Goal: Information Seeking & Learning: Learn about a topic

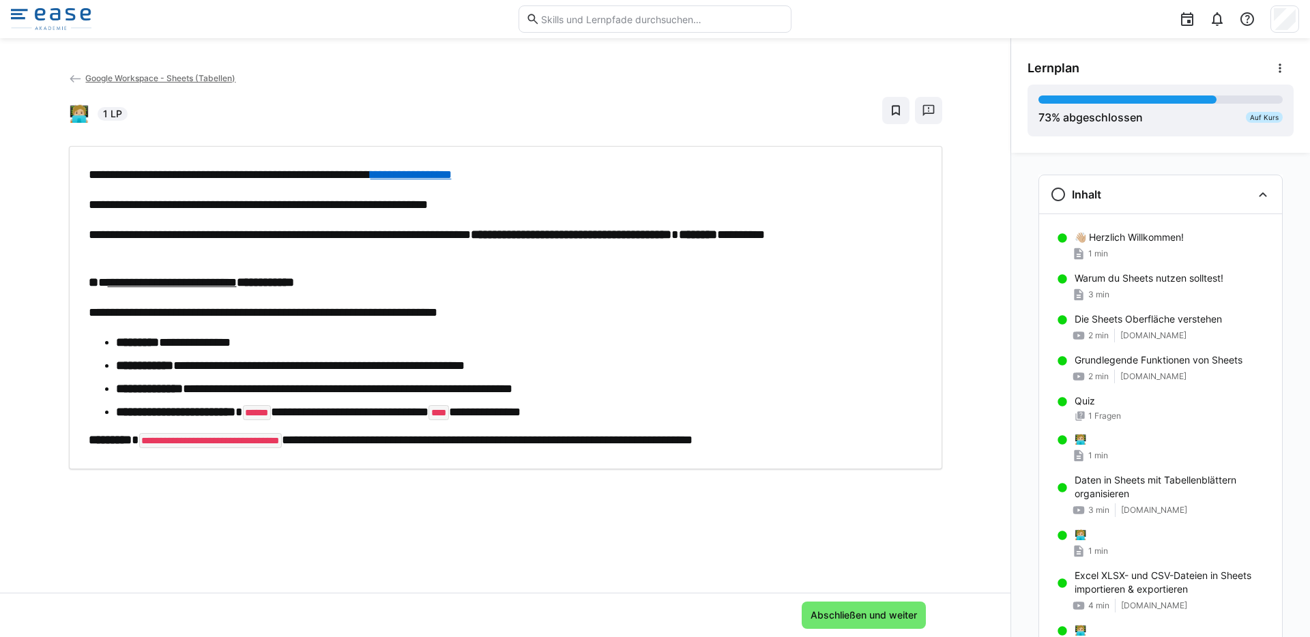
scroll to position [1172, 0]
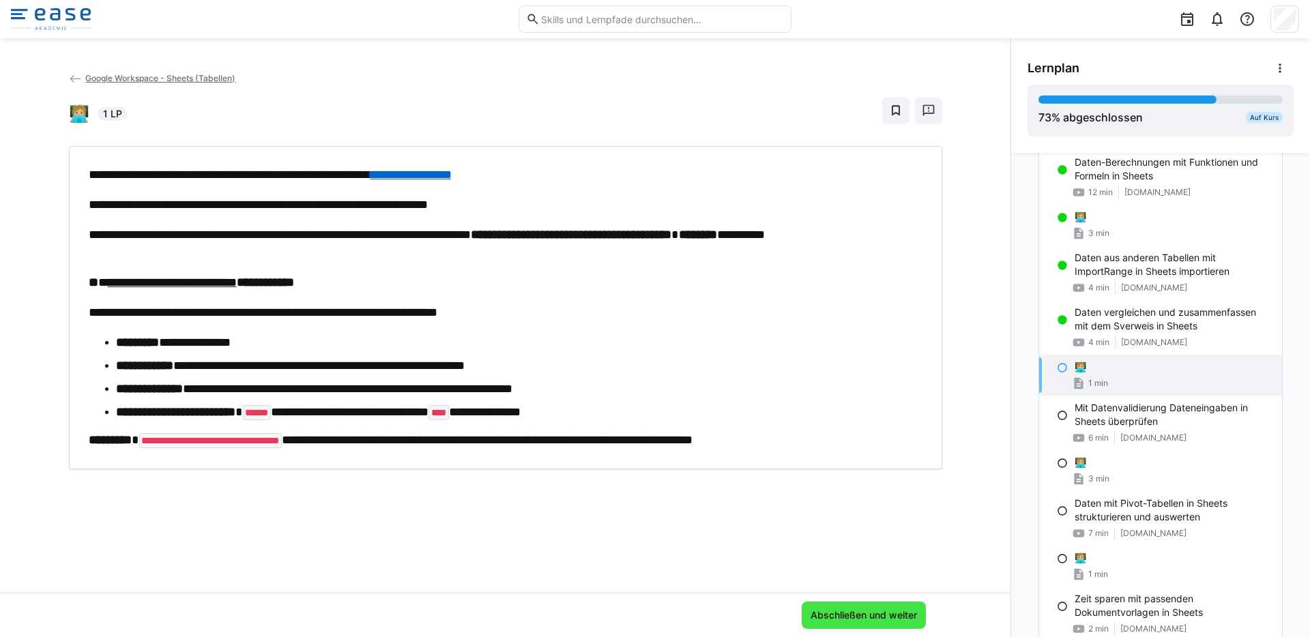
click at [838, 624] on span "Abschließen und weiter" at bounding box center [864, 615] width 124 height 27
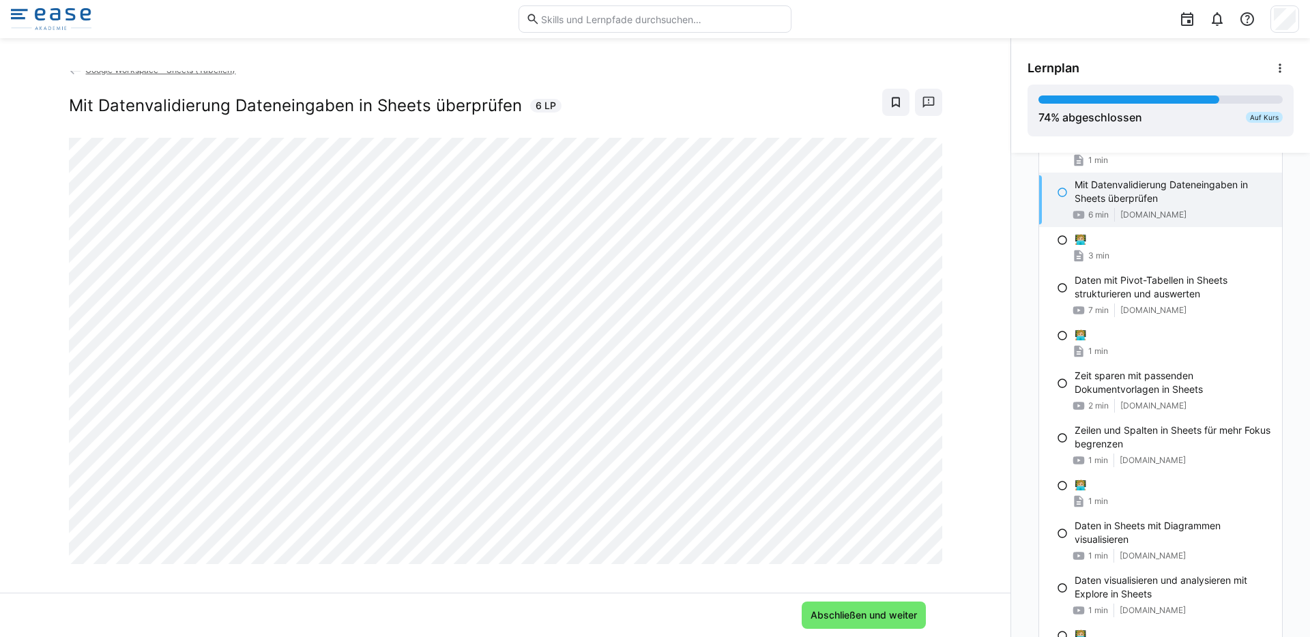
scroll to position [1394, 0]
click at [849, 612] on span "Abschließen und weiter" at bounding box center [864, 616] width 111 height 14
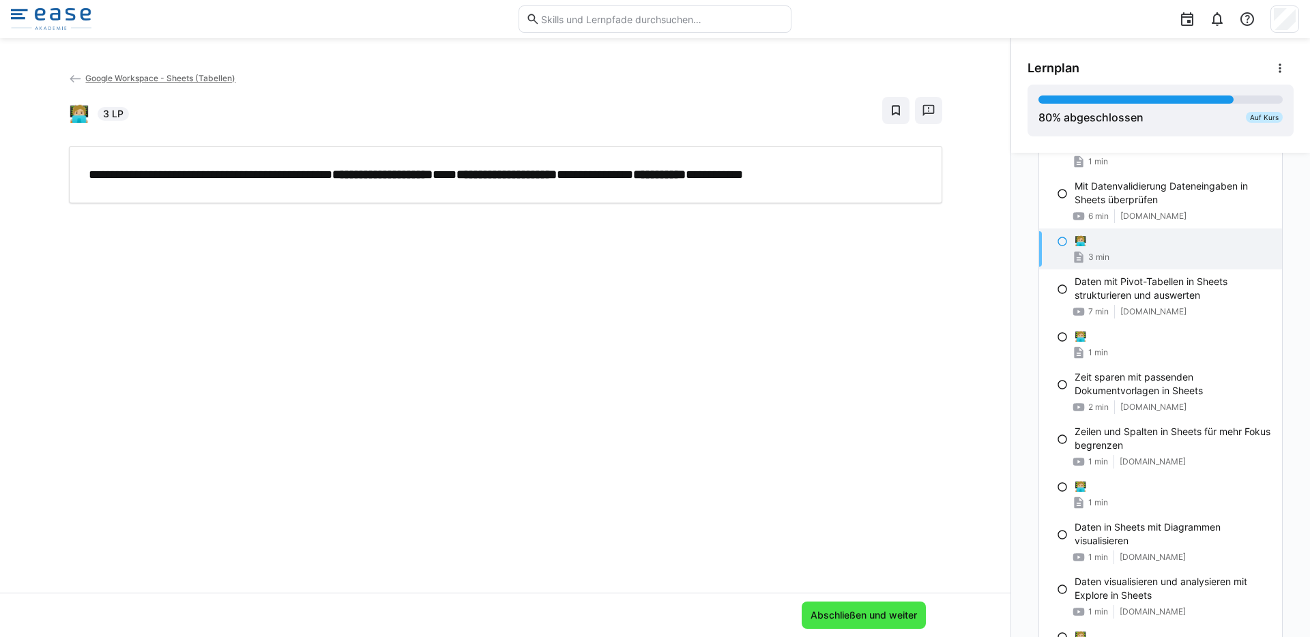
scroll to position [0, 0]
click at [856, 623] on span "Abschließen und weiter" at bounding box center [864, 615] width 124 height 27
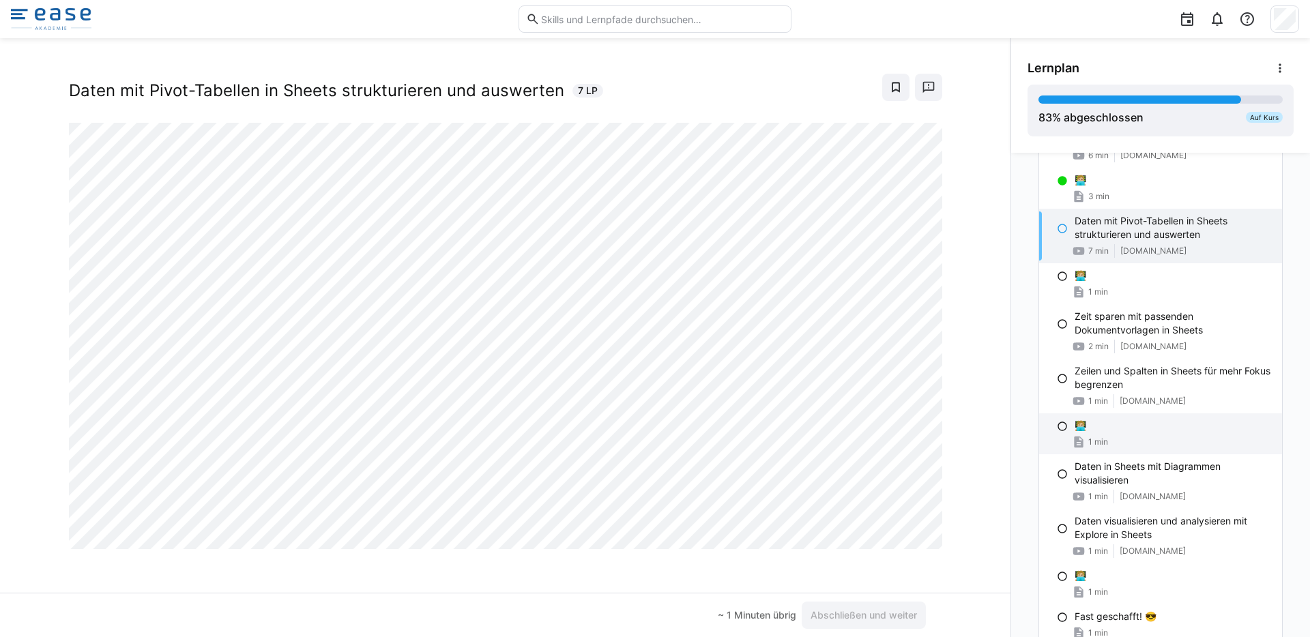
scroll to position [1517, 0]
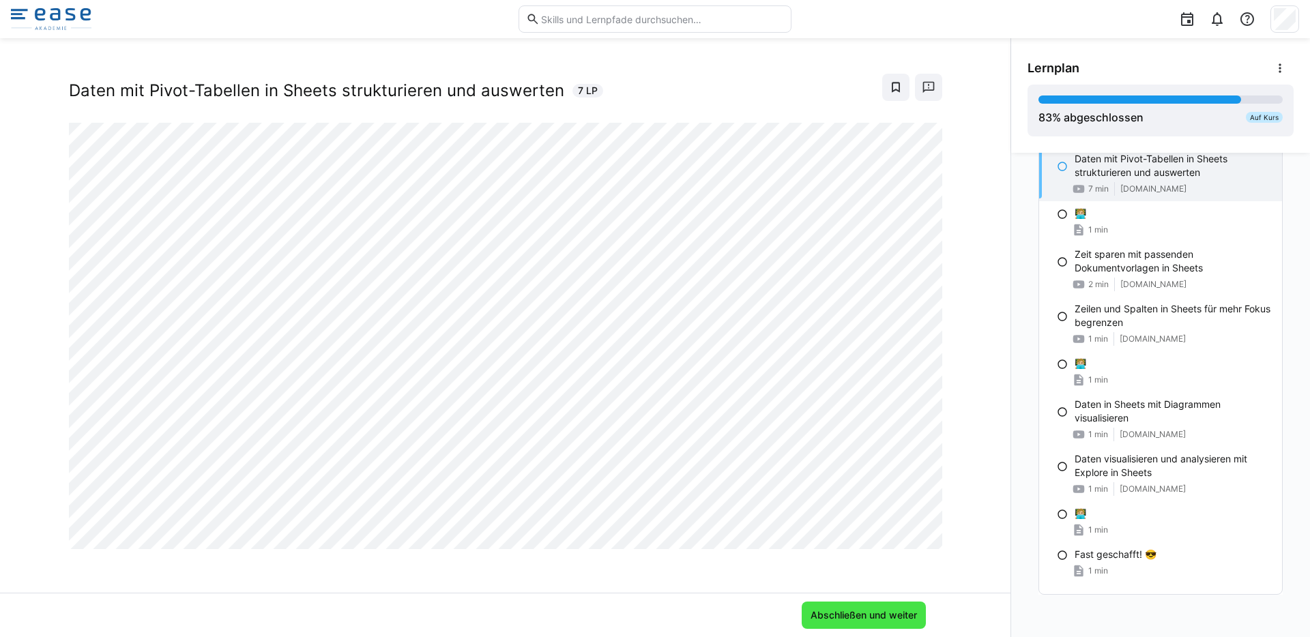
click at [859, 613] on span "Abschließen und weiter" at bounding box center [864, 616] width 111 height 14
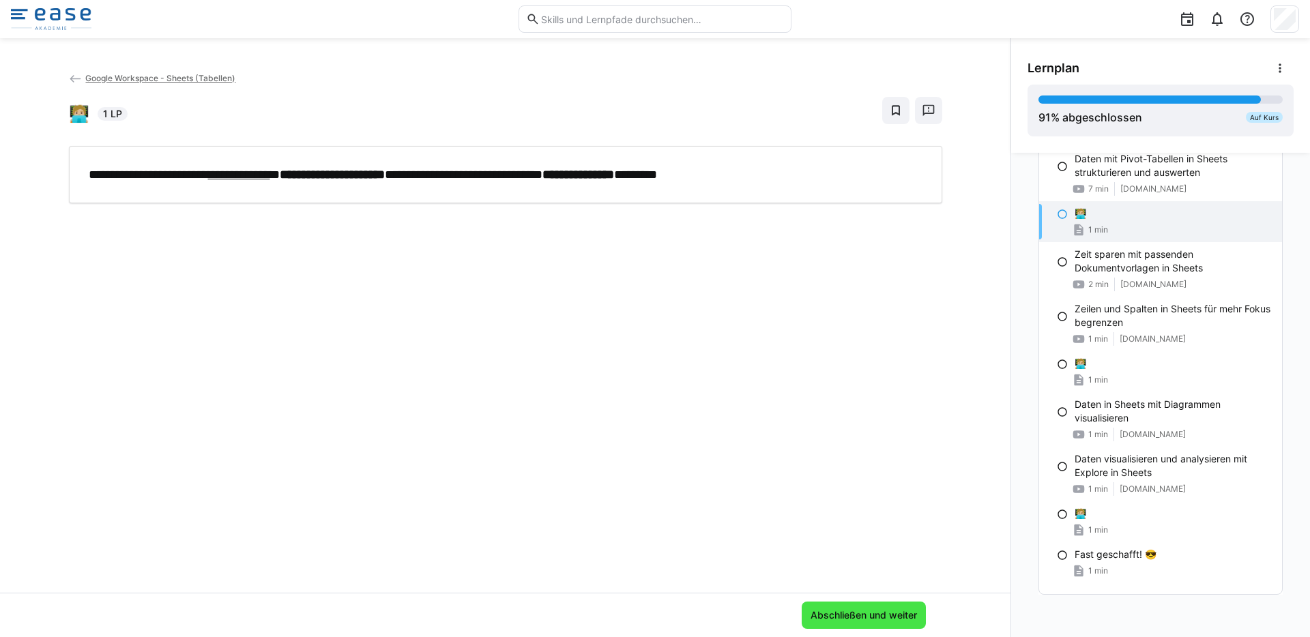
scroll to position [0, 0]
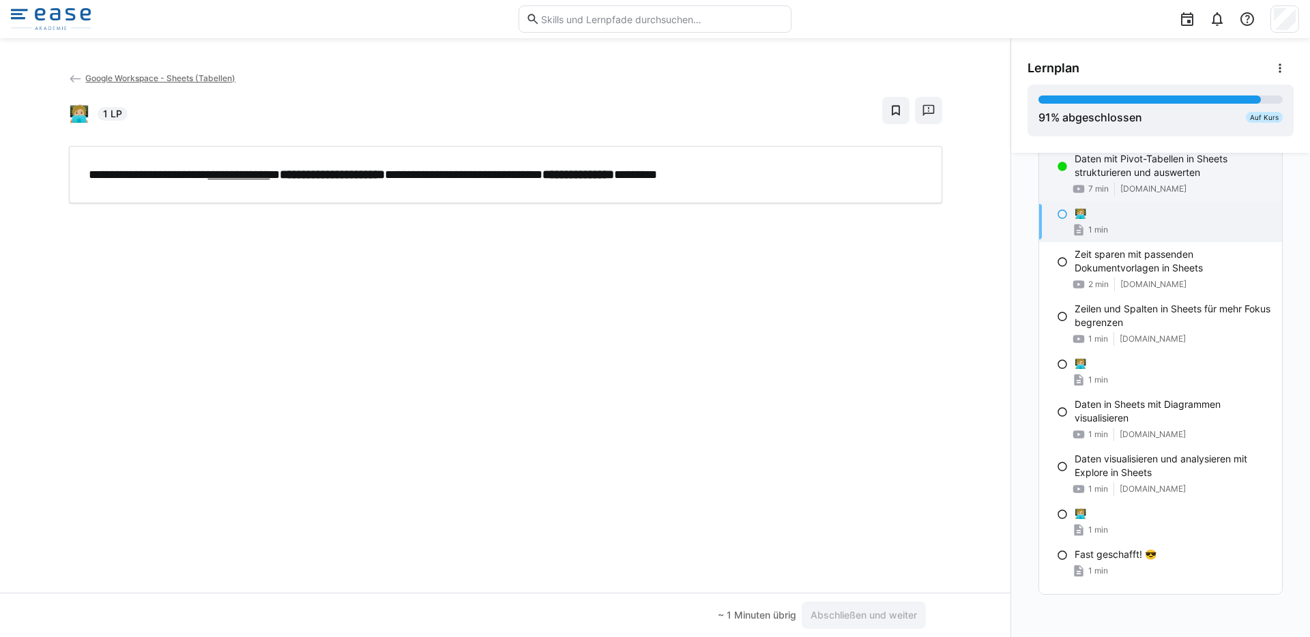
click at [1099, 173] on p "Daten mit Pivot-Tabellen in Sheets strukturieren und auswerten" at bounding box center [1173, 165] width 197 height 27
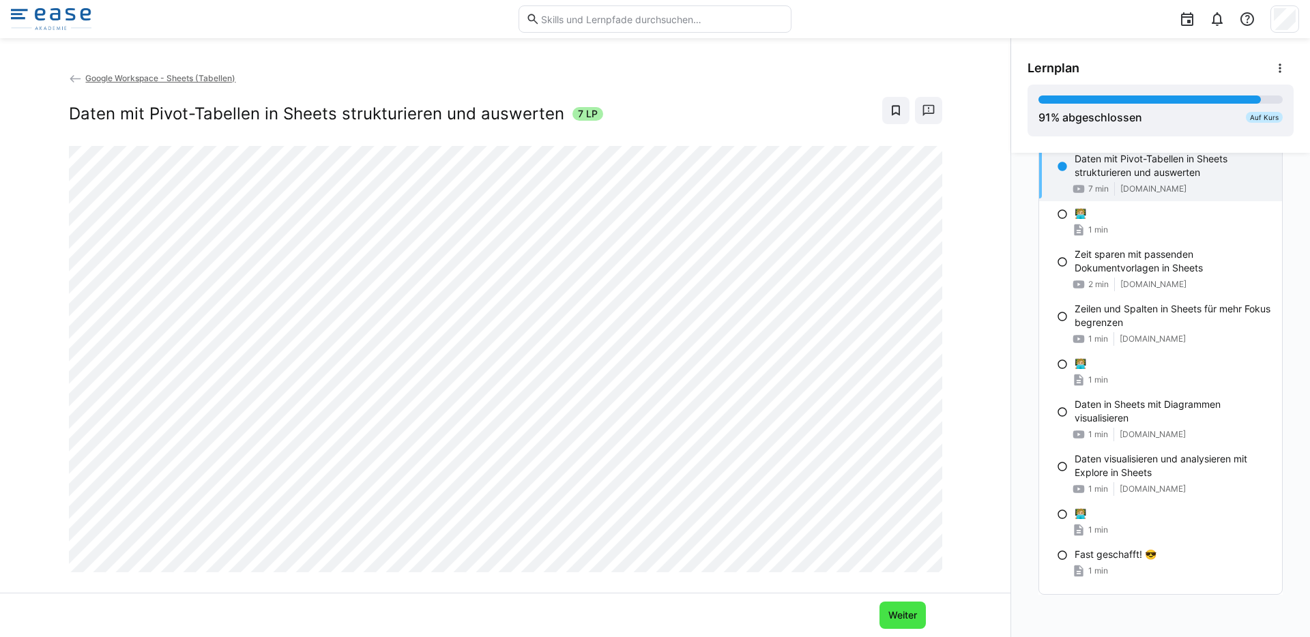
click at [896, 612] on span "Weiter" at bounding box center [902, 616] width 33 height 14
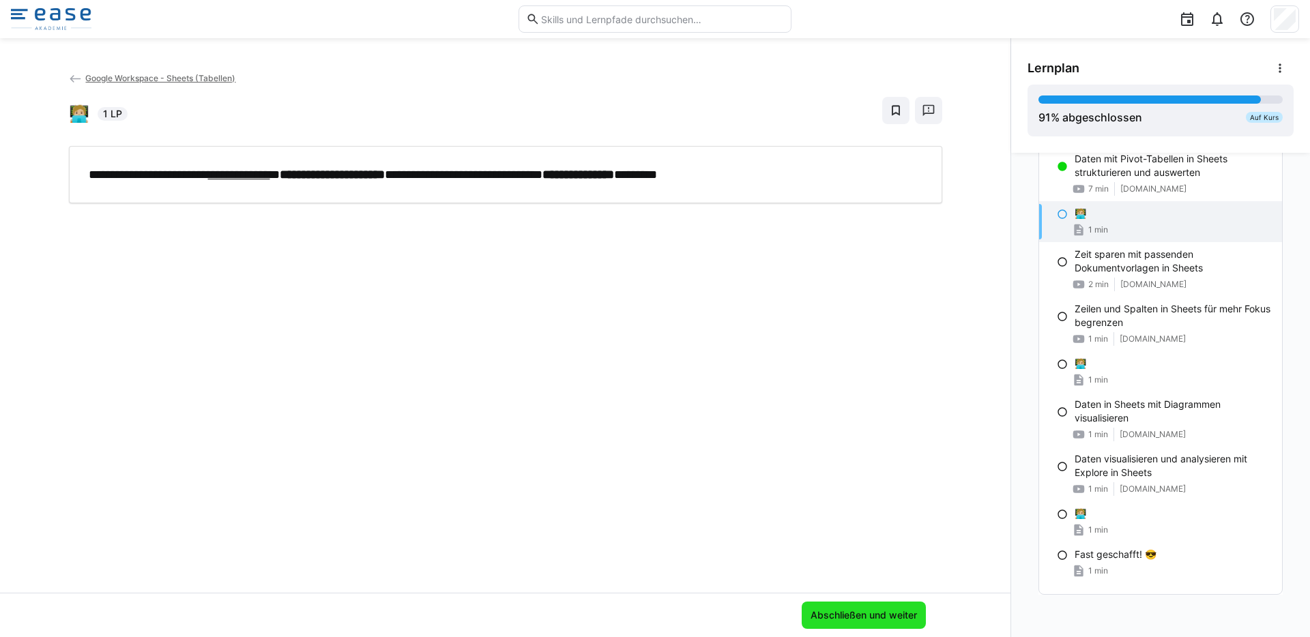
click at [875, 615] on span "Abschließen und weiter" at bounding box center [864, 616] width 111 height 14
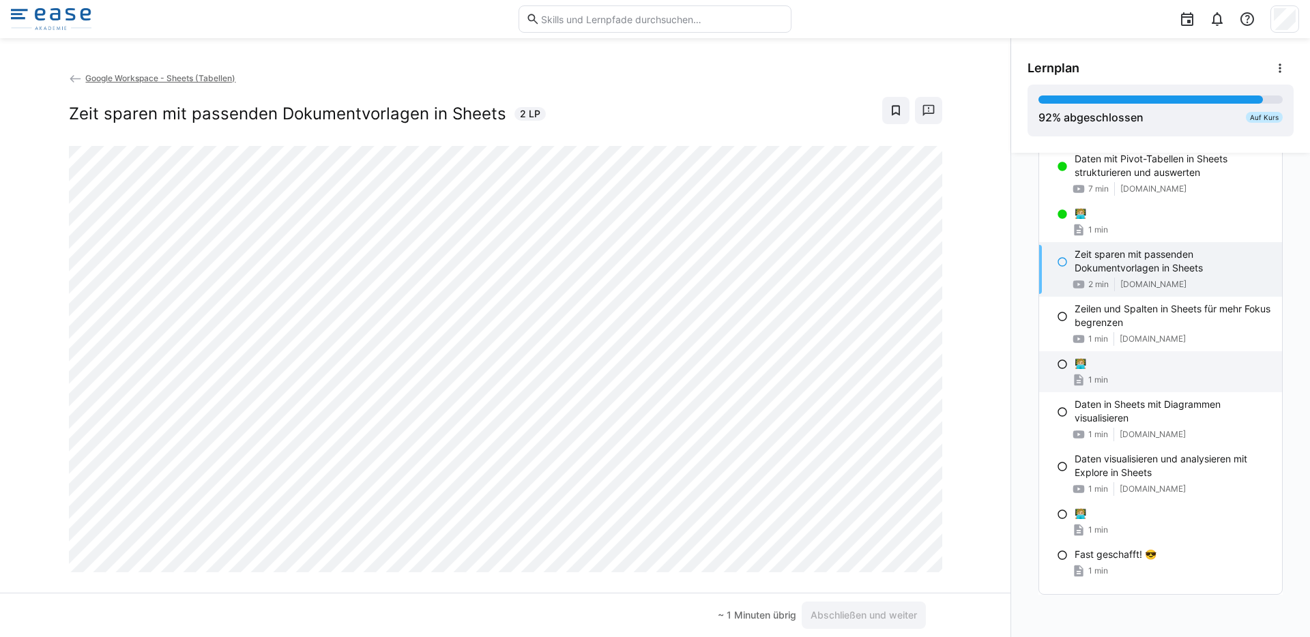
click at [1106, 379] on div "1 min" at bounding box center [1173, 380] width 197 height 14
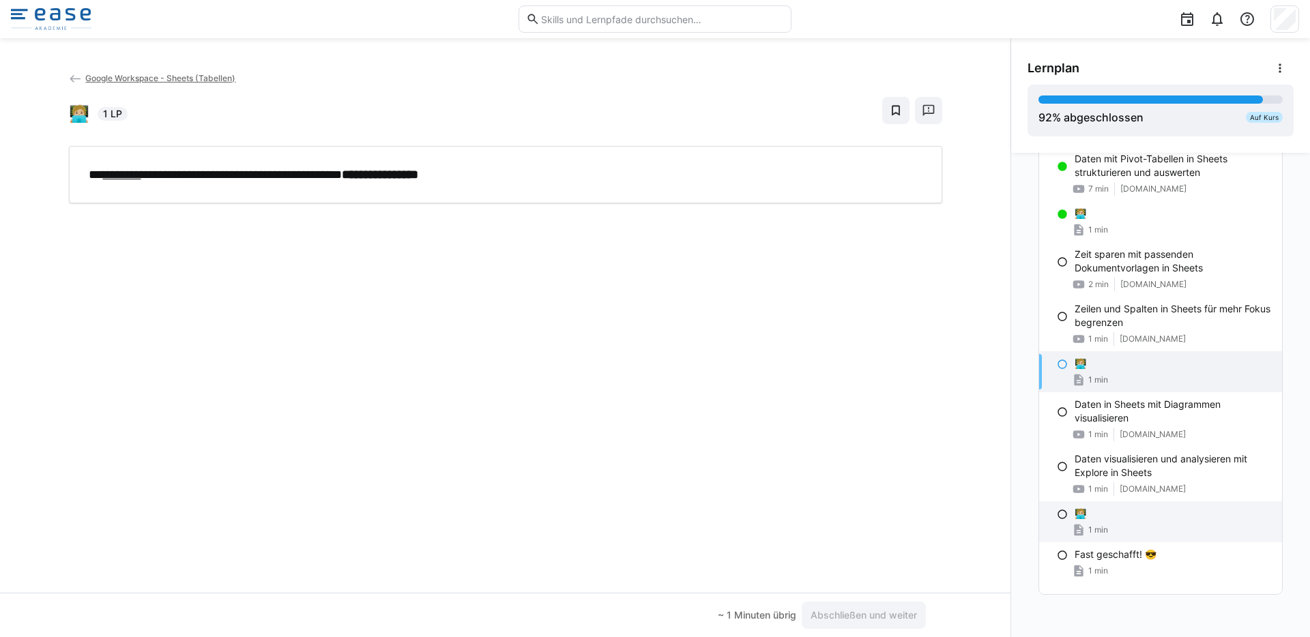
click at [1111, 527] on div "1 min" at bounding box center [1173, 530] width 197 height 14
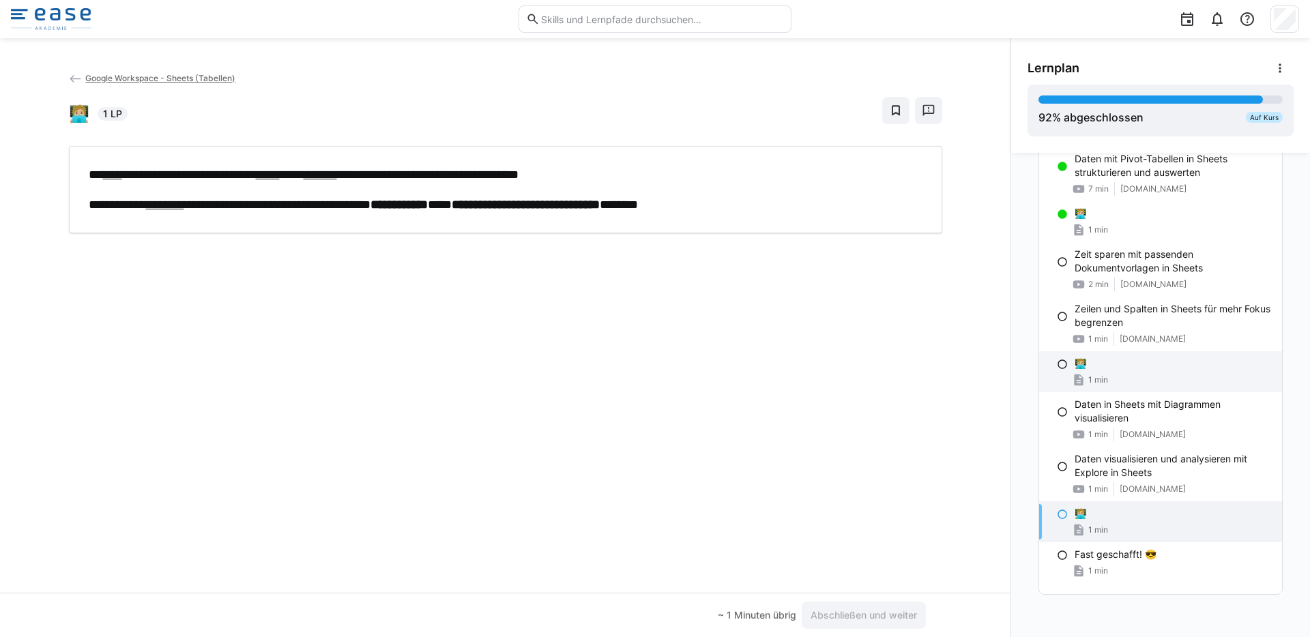
click at [1120, 377] on div "1 min" at bounding box center [1173, 380] width 197 height 14
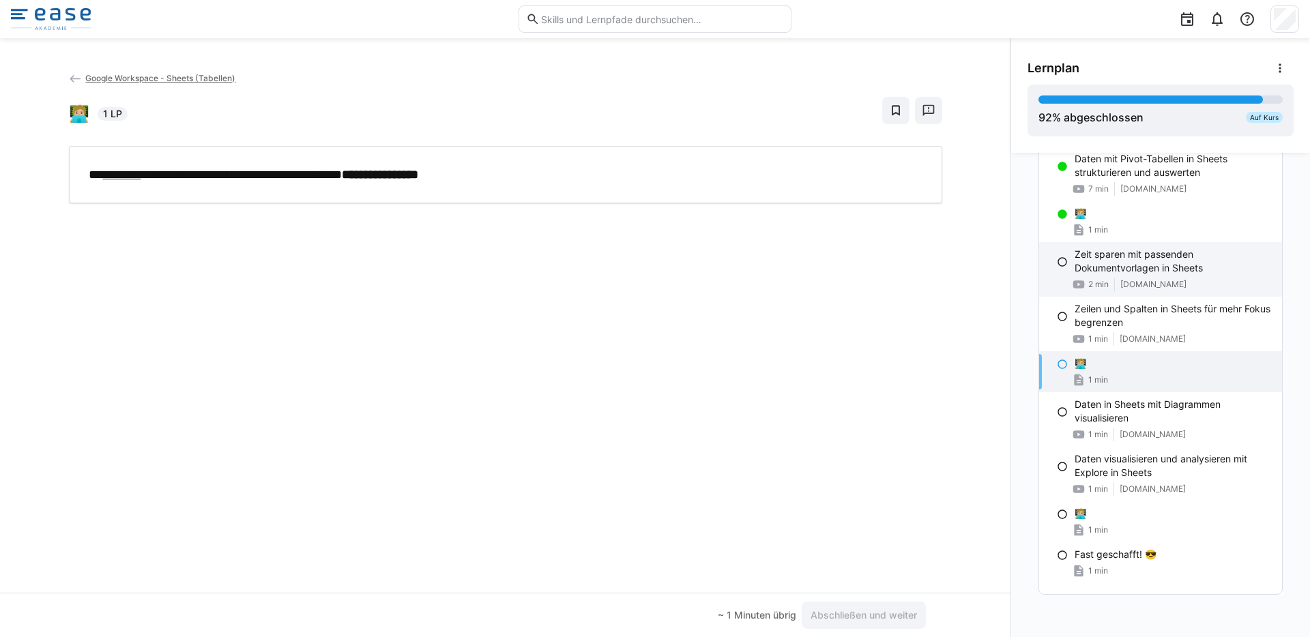
click at [1105, 264] on p "Zeit sparen mit passenden Dokumentvorlagen in Sheets" at bounding box center [1173, 261] width 197 height 27
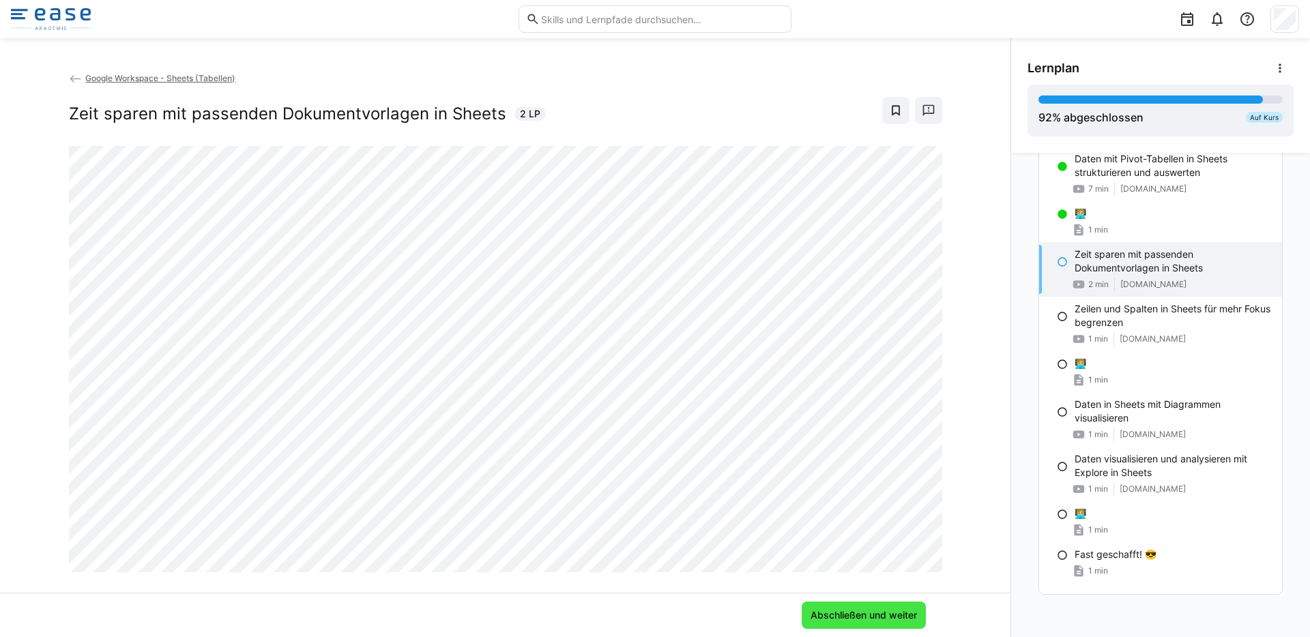
click at [865, 622] on span "Abschließen und weiter" at bounding box center [864, 615] width 124 height 27
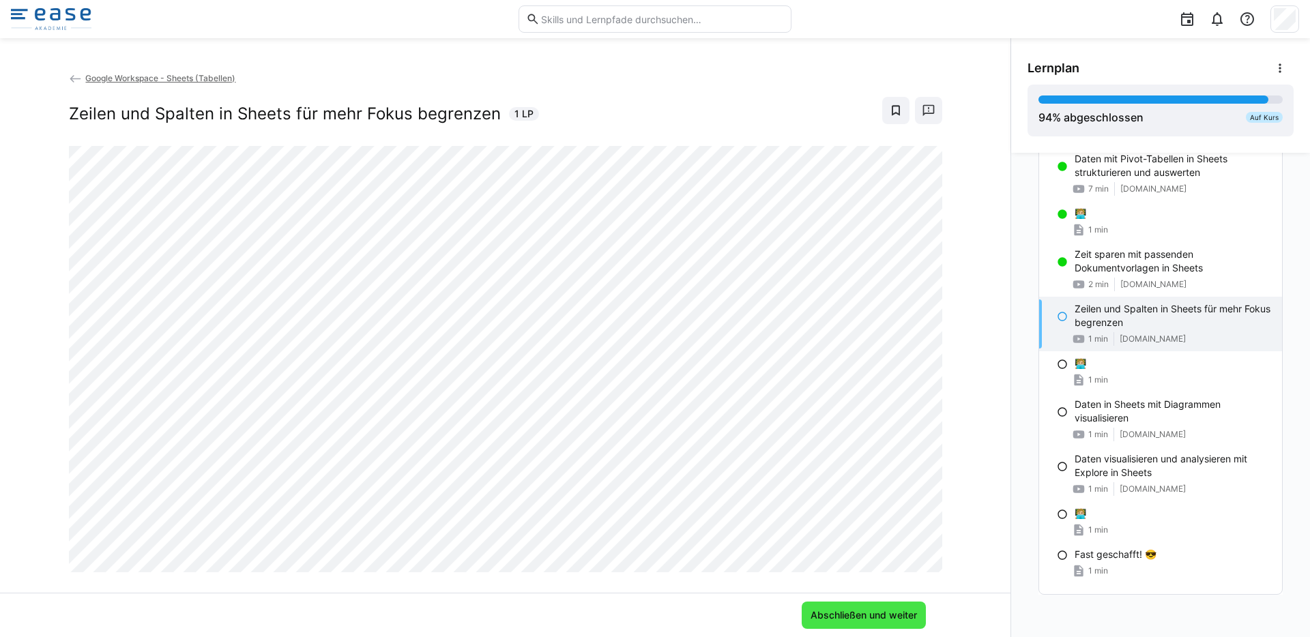
click at [853, 622] on span "Abschließen und weiter" at bounding box center [864, 616] width 111 height 14
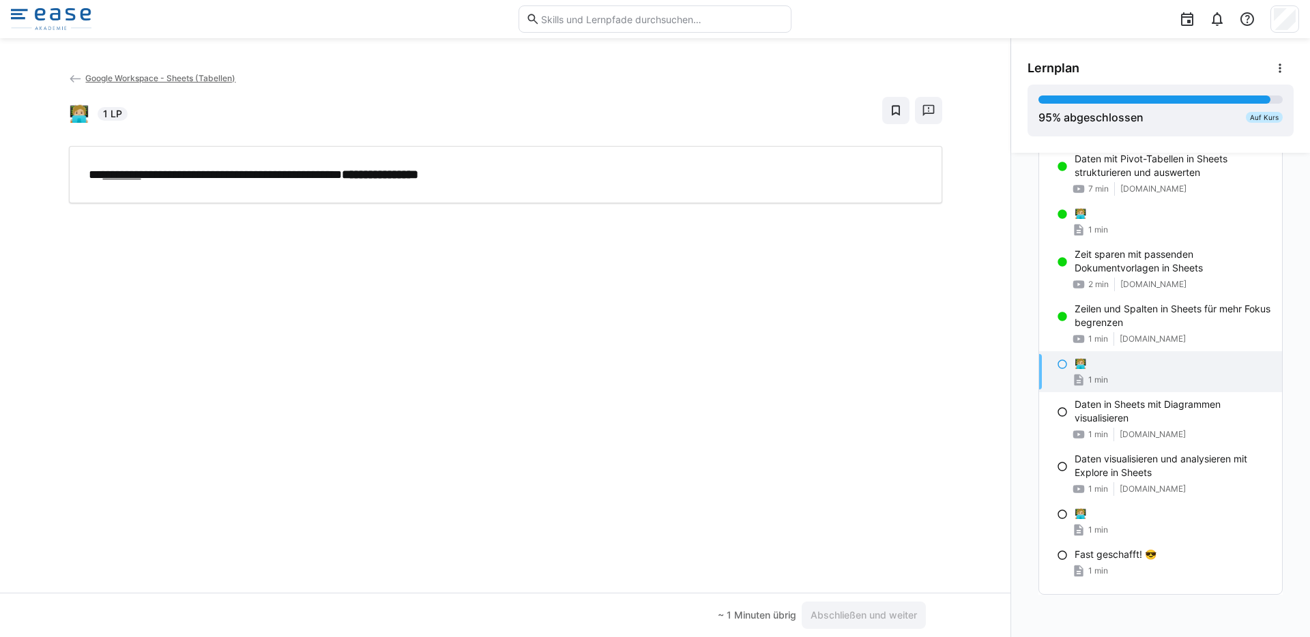
click at [794, 465] on div "**********" at bounding box center [505, 332] width 1010 height 522
click at [718, 430] on div "**********" at bounding box center [505, 332] width 1010 height 522
click at [1057, 369] on eds-icon at bounding box center [1062, 364] width 11 height 11
click at [871, 610] on span "Abschließen und weiter" at bounding box center [864, 616] width 111 height 14
